Goal: Task Accomplishment & Management: Use online tool/utility

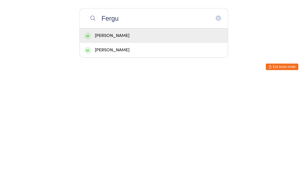
type input "Fergu"
click at [96, 122] on div "[PERSON_NAME]" at bounding box center [154, 129] width 148 height 14
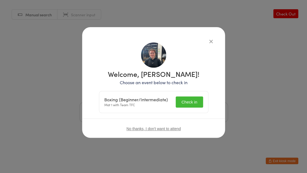
click at [188, 100] on button "Check in" at bounding box center [189, 101] width 27 height 11
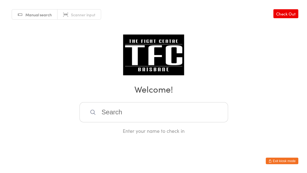
click at [161, 110] on input "search" at bounding box center [153, 112] width 149 height 20
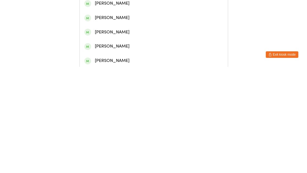
type input "[PERSON_NAME]"
click at [137, 23] on div "[PERSON_NAME]" at bounding box center [154, 23] width 148 height 14
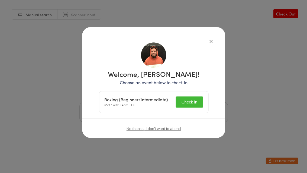
click at [189, 99] on button "Check in" at bounding box center [189, 101] width 27 height 11
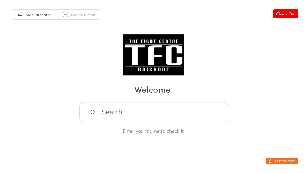
click at [124, 113] on input "search" at bounding box center [153, 112] width 149 height 20
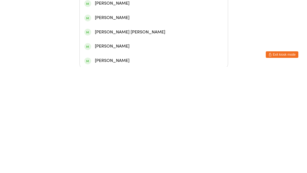
type input "[PERSON_NAME]"
click at [113, 27] on div "[PERSON_NAME]" at bounding box center [153, 23] width 139 height 7
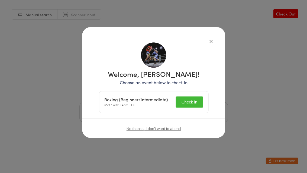
click at [194, 101] on button "Check in" at bounding box center [189, 101] width 27 height 11
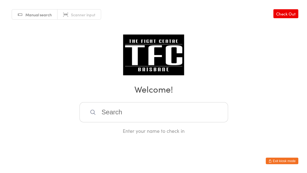
click at [149, 122] on input "search" at bounding box center [153, 112] width 149 height 20
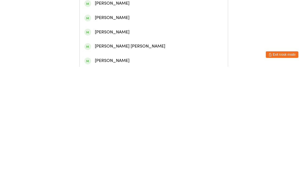
type input "[PERSON_NAME]"
click at [176, 27] on div "[PERSON_NAME]" at bounding box center [153, 23] width 139 height 7
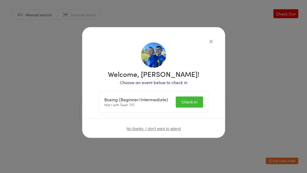
click at [188, 107] on button "Check in" at bounding box center [189, 101] width 27 height 11
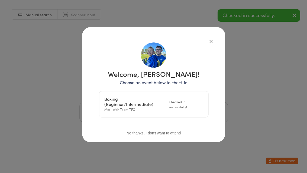
click at [255, 88] on h2 "Welcome!" at bounding box center [153, 89] width 297 height 12
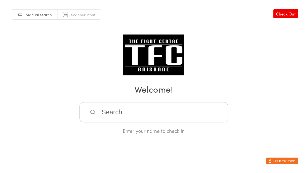
click at [160, 116] on input "search" at bounding box center [153, 112] width 149 height 20
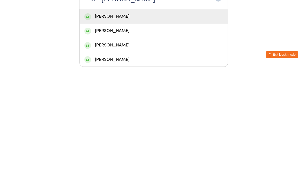
type input "[PERSON_NAME]"
click at [135, 119] on div "[PERSON_NAME]" at bounding box center [153, 122] width 139 height 7
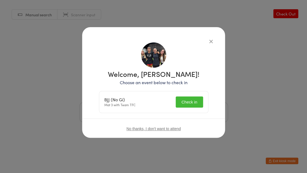
click at [187, 104] on button "Check in" at bounding box center [189, 101] width 27 height 11
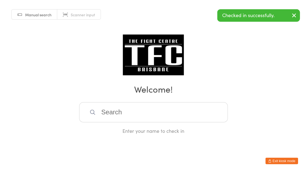
click at [189, 107] on input "search" at bounding box center [153, 112] width 149 height 20
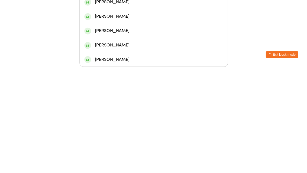
type input "Jordanclaytonnelson"
click at [154, 47] on div "[PERSON_NAME]" at bounding box center [153, 50] width 139 height 7
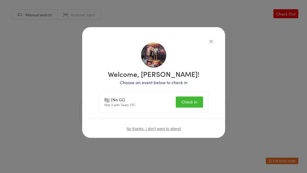
click at [186, 104] on button "Check in" at bounding box center [189, 101] width 27 height 11
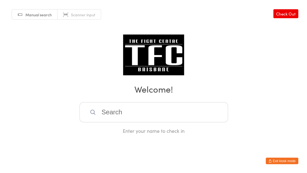
click at [140, 117] on input "search" at bounding box center [153, 112] width 149 height 20
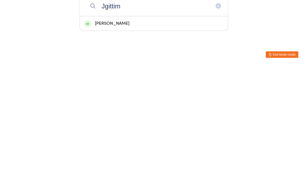
type input "Jgittim"
click at [179, 122] on div "[PERSON_NAME]" at bounding box center [154, 129] width 148 height 14
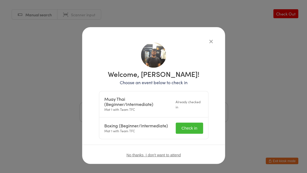
click at [191, 131] on button "Check in" at bounding box center [189, 127] width 27 height 11
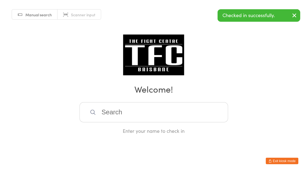
click at [214, 44] on div "Manual search Scanner input Check Out Welcome! Enter your name to check in" at bounding box center [153, 67] width 307 height 134
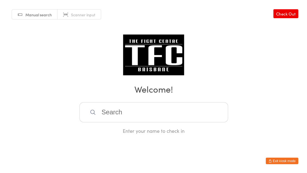
click at [101, 121] on input "search" at bounding box center [153, 112] width 149 height 20
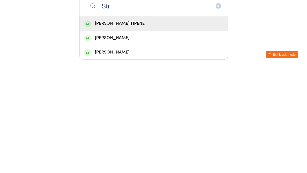
type input "Str"
click at [119, 122] on div "[PERSON_NAME] TIPENE" at bounding box center [154, 129] width 148 height 14
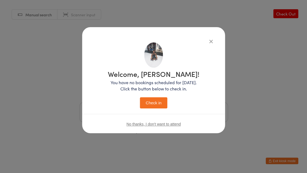
click at [152, 105] on button "Check in" at bounding box center [153, 102] width 27 height 11
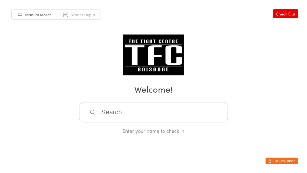
click at [148, 115] on input "search" at bounding box center [153, 112] width 149 height 20
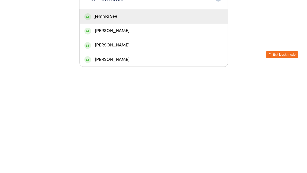
type input "Jemma"
click at [114, 115] on div "Jemma See" at bounding box center [154, 122] width 148 height 14
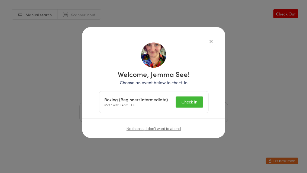
click at [190, 98] on button "Check in" at bounding box center [189, 101] width 27 height 11
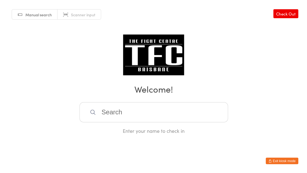
click at [100, 117] on input "search" at bounding box center [153, 112] width 149 height 20
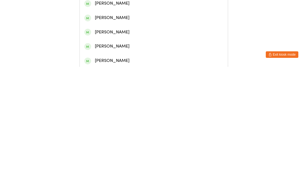
type input "[PERSON_NAME]"
click at [113, 27] on div "[PERSON_NAME]" at bounding box center [153, 23] width 139 height 7
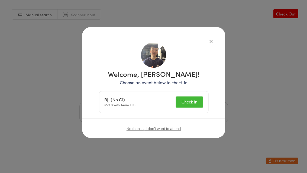
click at [180, 112] on div "BJJ (No Gi) Mat 3 with Team TFC Check in" at bounding box center [153, 101] width 109 height 21
click at [184, 98] on button "Check in" at bounding box center [189, 101] width 27 height 11
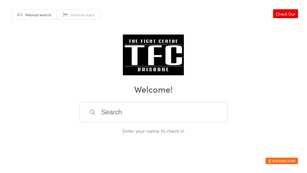
click at [165, 122] on input "search" at bounding box center [153, 112] width 149 height 20
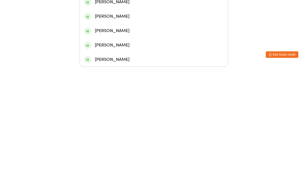
type input "Bry"
click at [134, 47] on div "[PERSON_NAME]" at bounding box center [153, 50] width 139 height 7
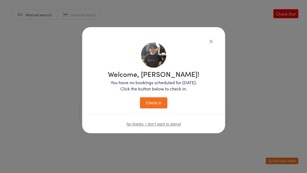
click at [160, 107] on button "Check in" at bounding box center [153, 102] width 27 height 11
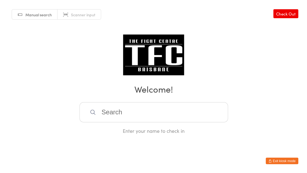
click at [121, 109] on input "search" at bounding box center [153, 112] width 149 height 20
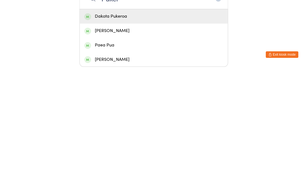
type input "Puker"
click at [124, 119] on div "Dakota Pukeroa" at bounding box center [153, 122] width 139 height 7
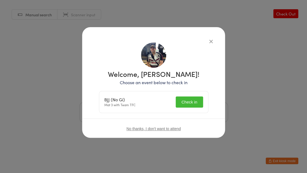
click at [185, 96] on button "Check in" at bounding box center [189, 101] width 27 height 11
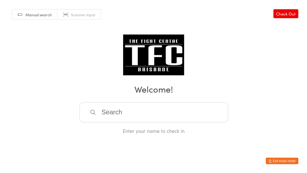
click at [143, 121] on input "search" at bounding box center [153, 112] width 149 height 20
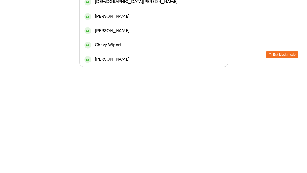
type input "Chri"
click at [122, 104] on div "[DEMOGRAPHIC_DATA][PERSON_NAME]" at bounding box center [153, 107] width 139 height 7
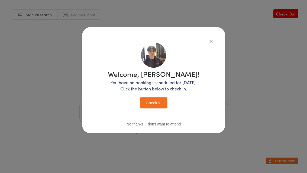
click at [151, 102] on button "Check in" at bounding box center [153, 102] width 27 height 11
